Goal: Use online tool/utility: Utilize a website feature to perform a specific function

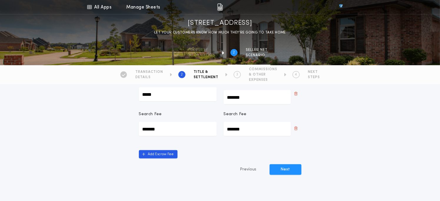
scroll to position [232, 0]
click at [285, 164] on button "Next" at bounding box center [285, 169] width 32 height 11
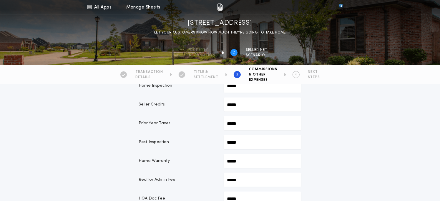
scroll to position [206, 0]
drag, startPoint x: 241, startPoint y: 102, endPoint x: 134, endPoint y: 102, distance: 106.7
click at [134, 102] on div "Recording Fees & Transfer Taxes Transfer Tax Amount (Deed) ******* Recording Fe…" at bounding box center [220, 116] width 176 height 454
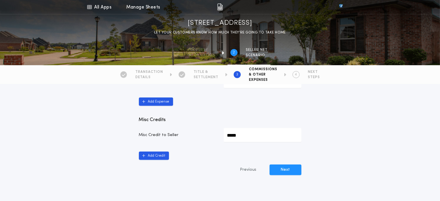
scroll to position [343, 0]
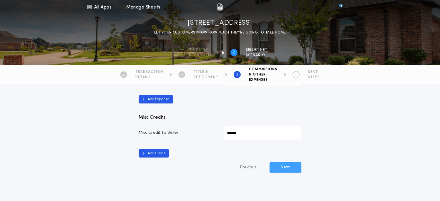
type input "*********"
click at [292, 165] on button "Next" at bounding box center [285, 167] width 32 height 11
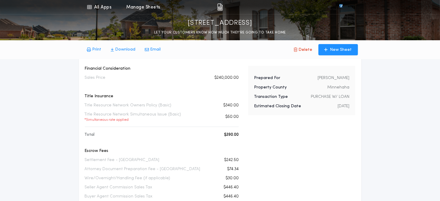
scroll to position [38, 0]
click at [122, 49] on p "Download" at bounding box center [125, 50] width 20 height 6
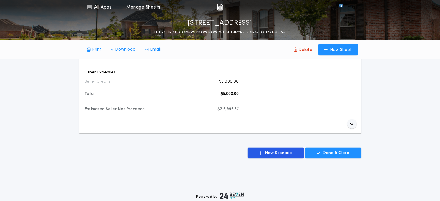
scroll to position [337, 0]
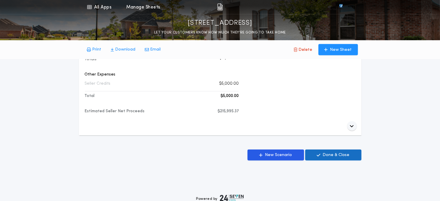
click at [342, 155] on p "Done & Close" at bounding box center [336, 155] width 27 height 6
